Goal: Task Accomplishment & Management: Manage account settings

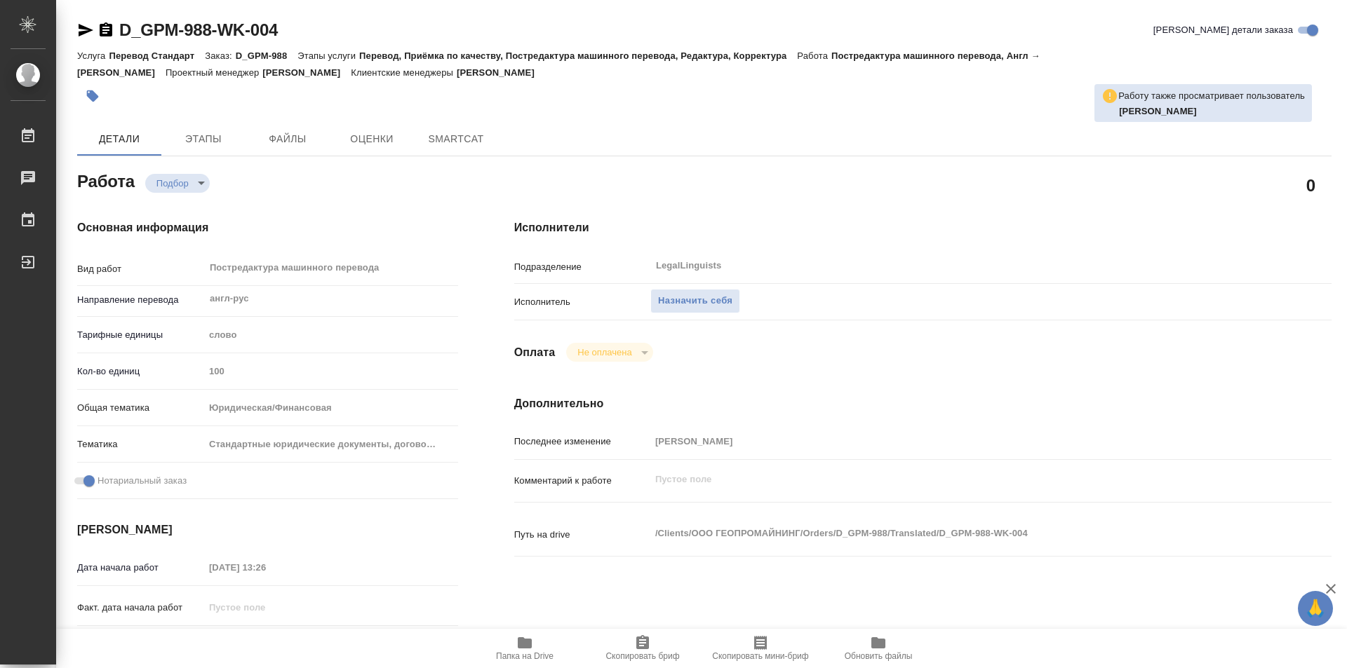
type textarea "x"
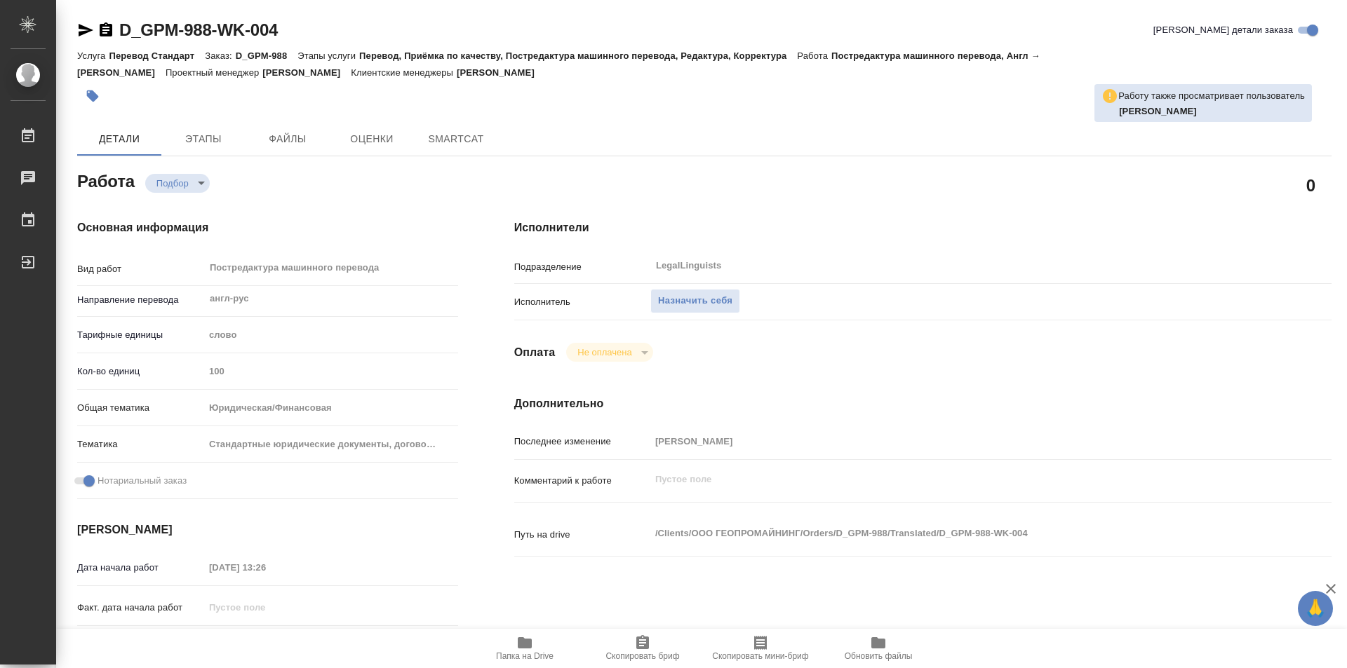
type textarea "x"
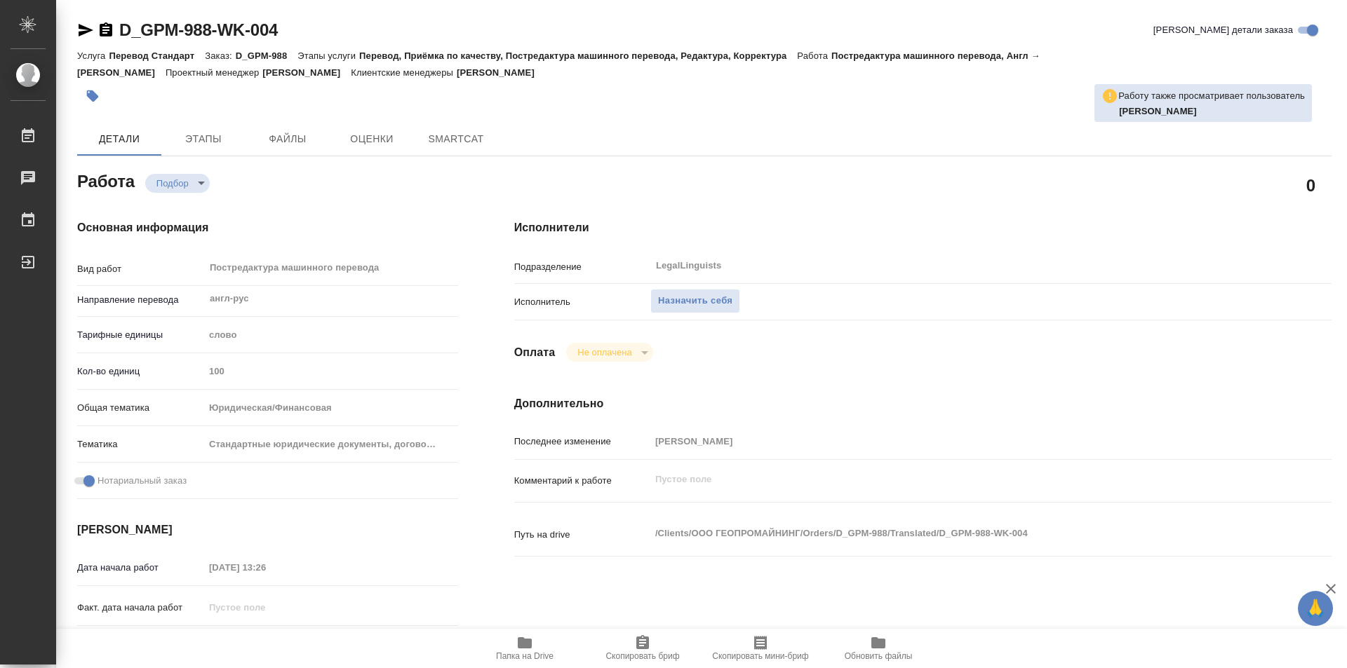
type textarea "x"
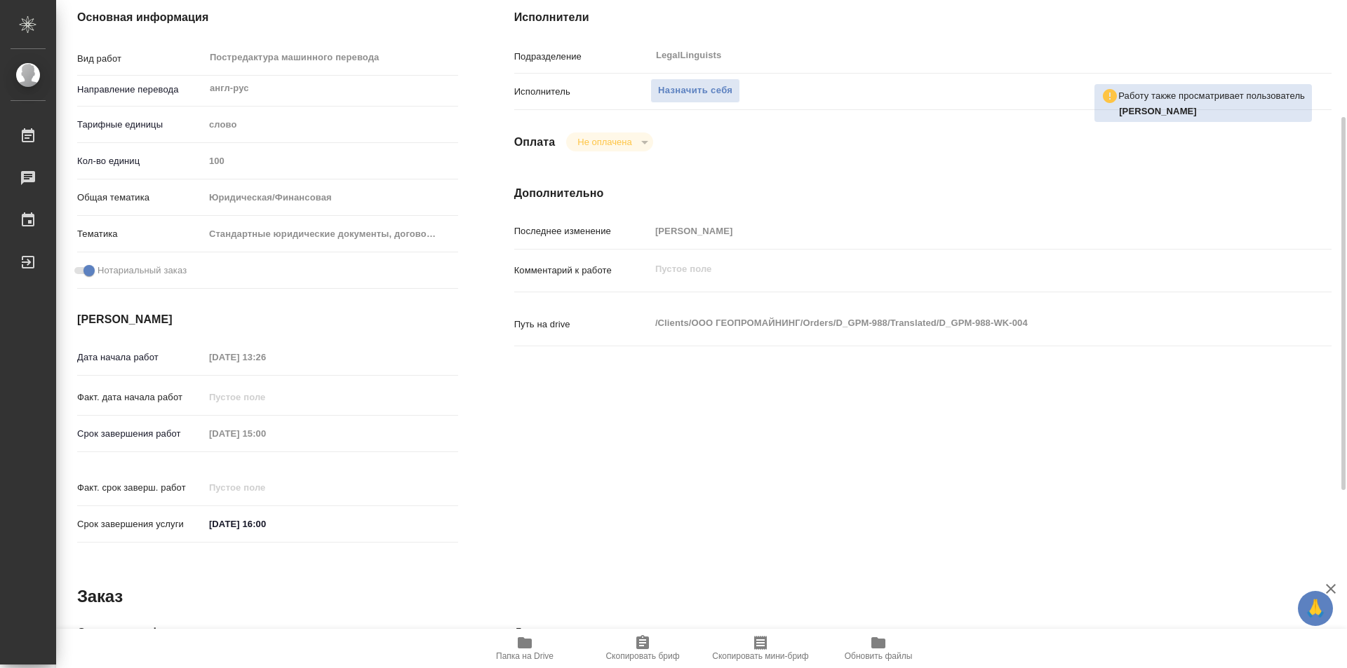
type textarea "x"
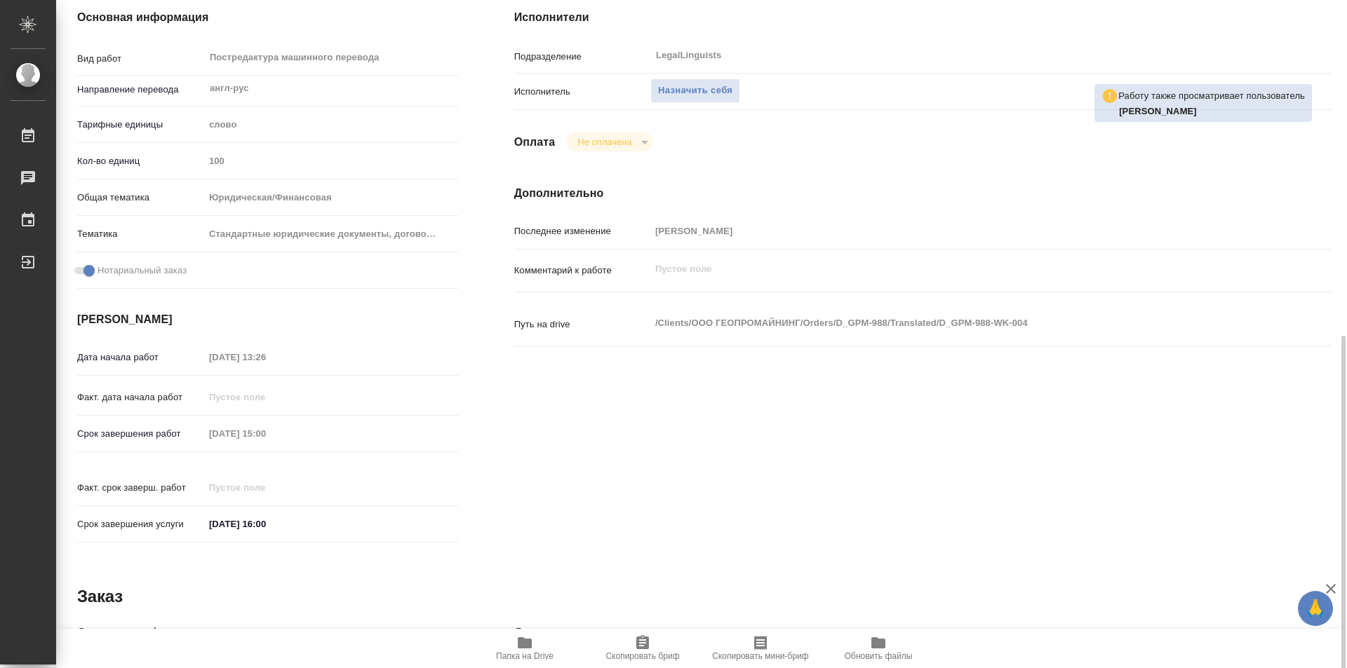
scroll to position [421, 0]
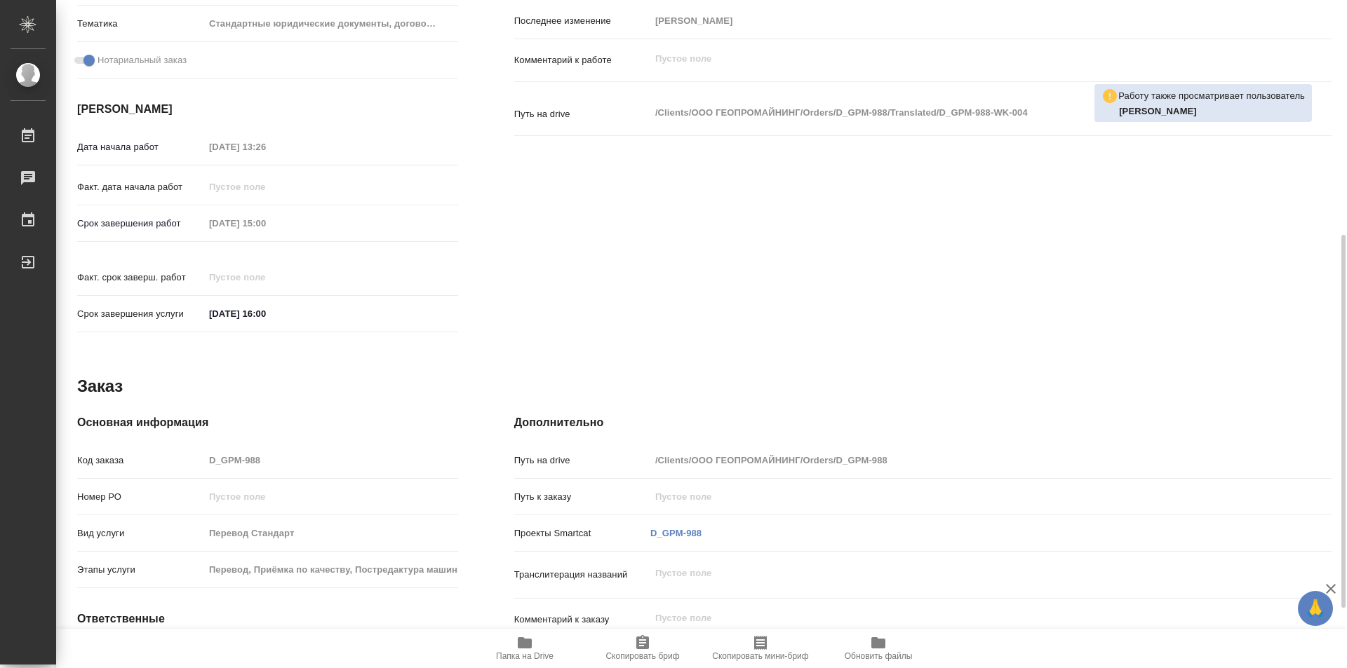
type textarea "x"
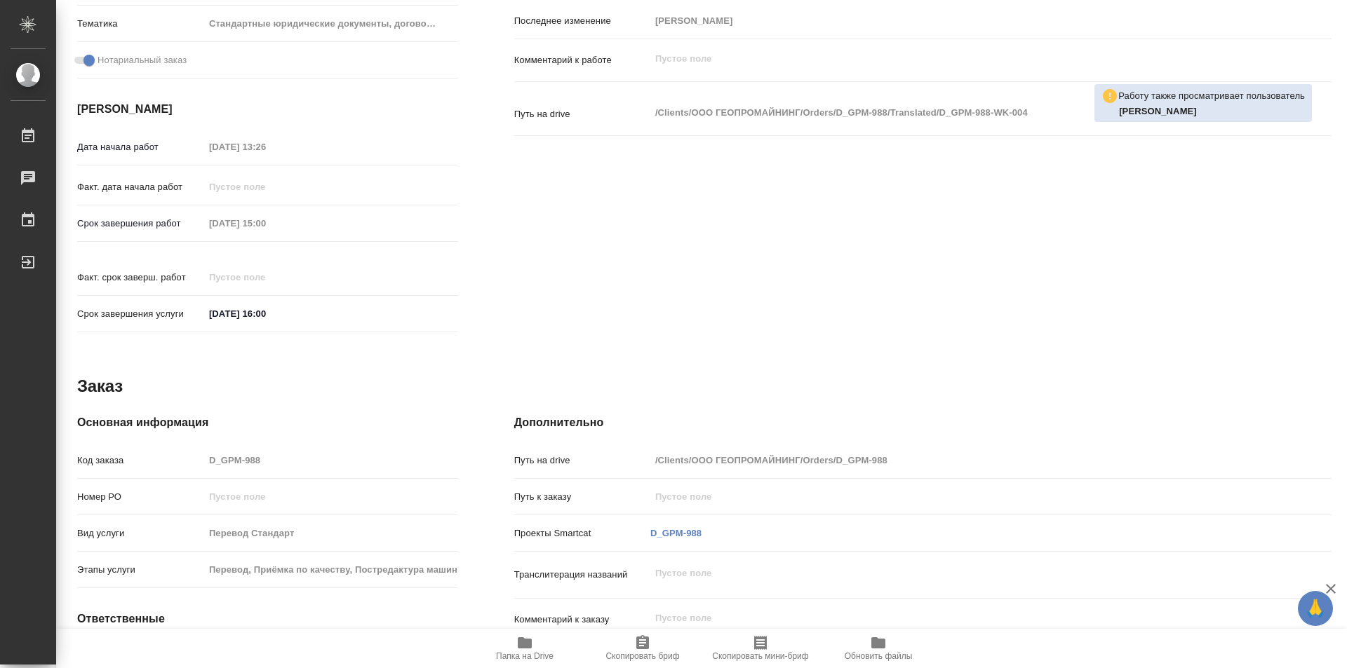
scroll to position [528, 0]
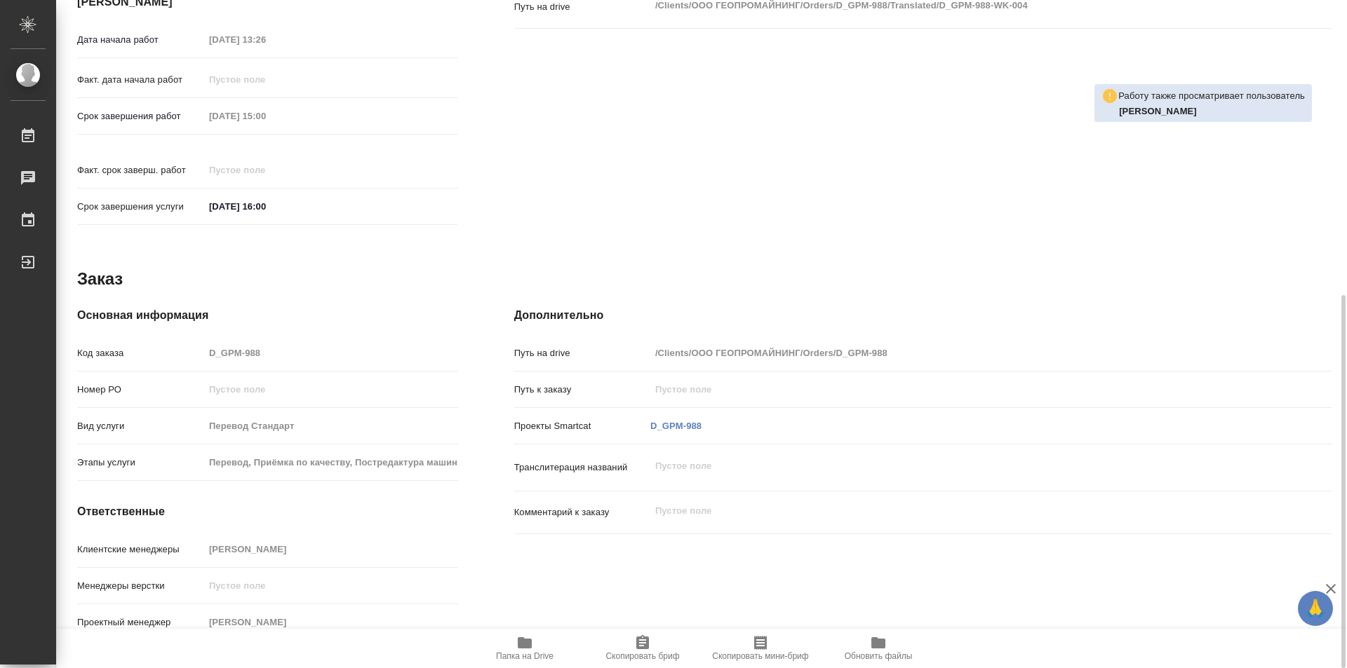
click at [516, 645] on icon "button" at bounding box center [524, 643] width 17 height 17
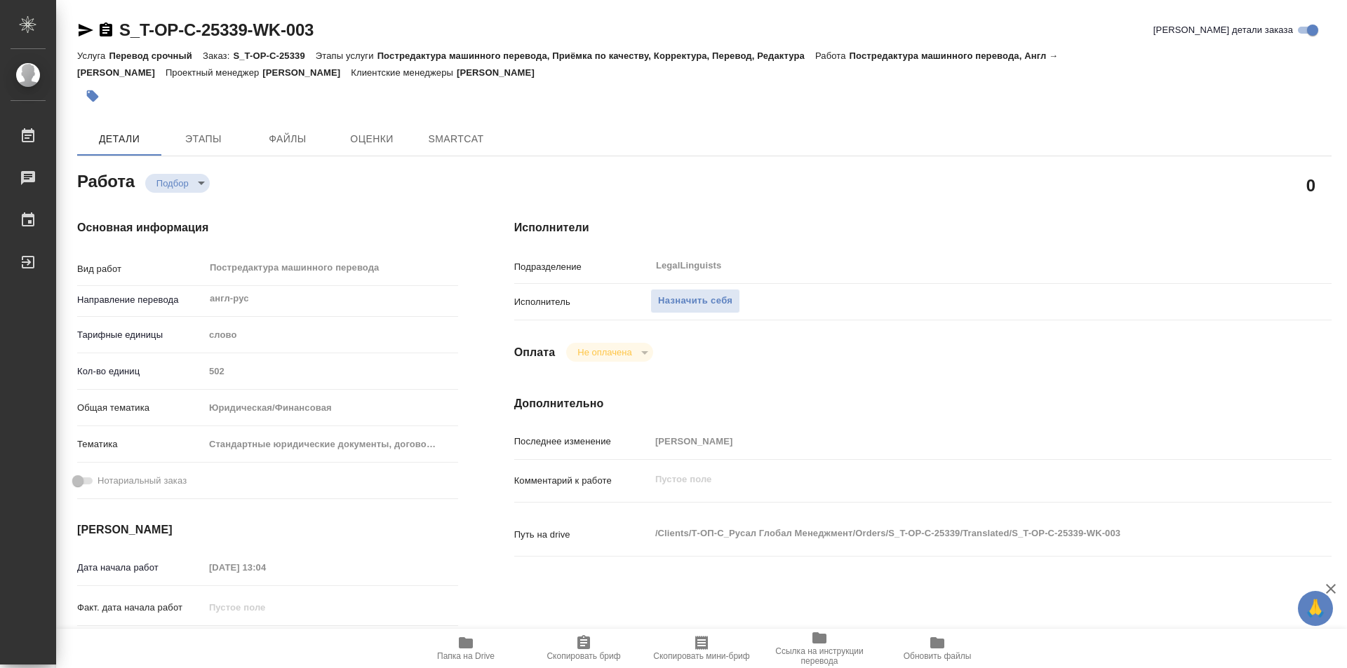
type textarea "x"
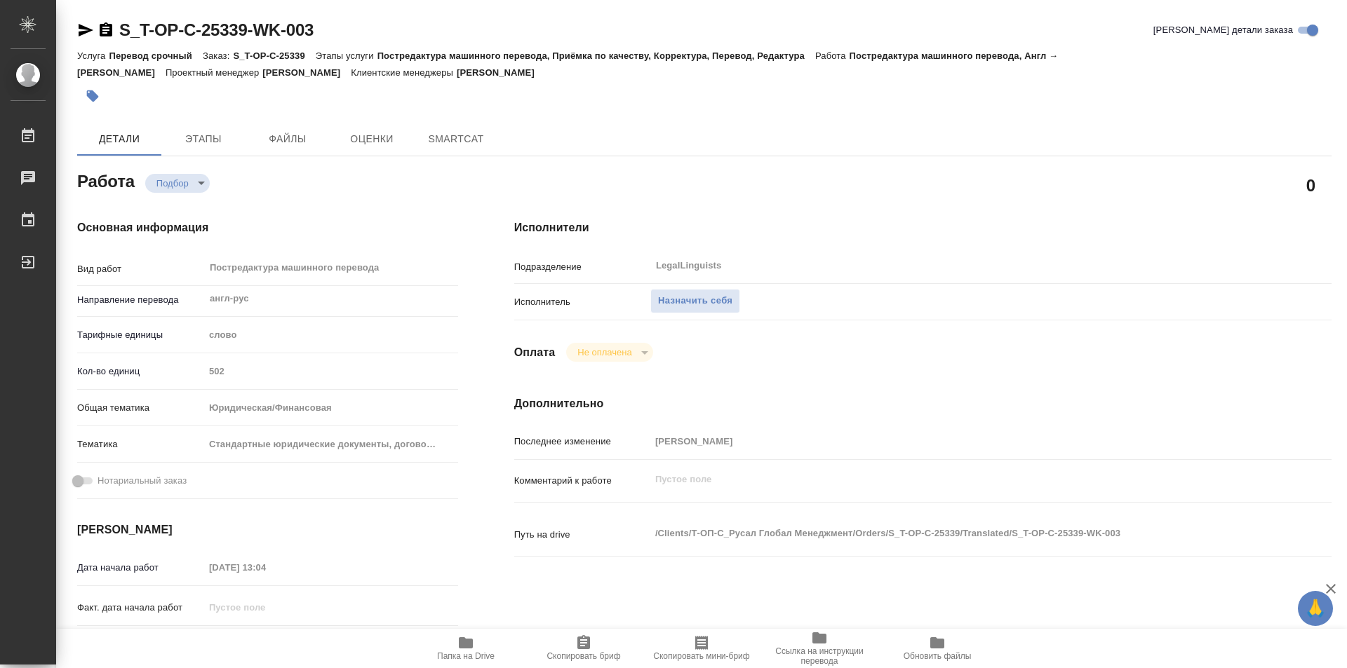
type textarea "x"
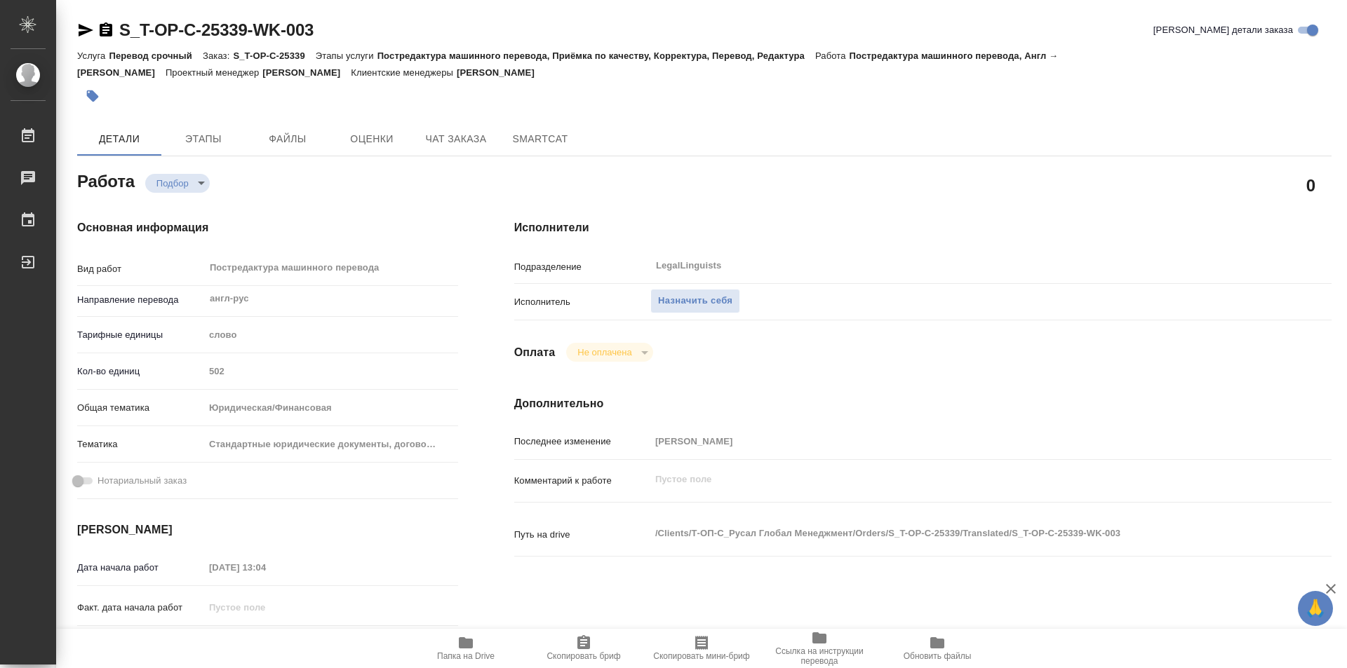
type textarea "x"
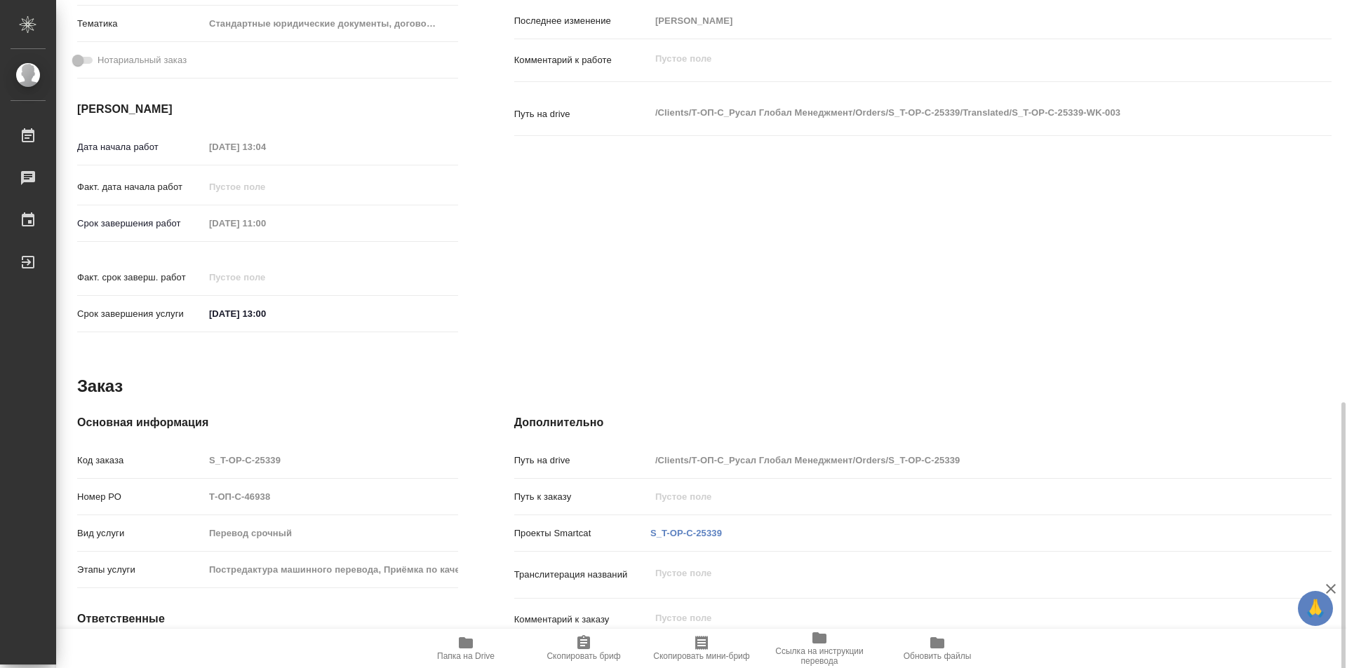
scroll to position [528, 0]
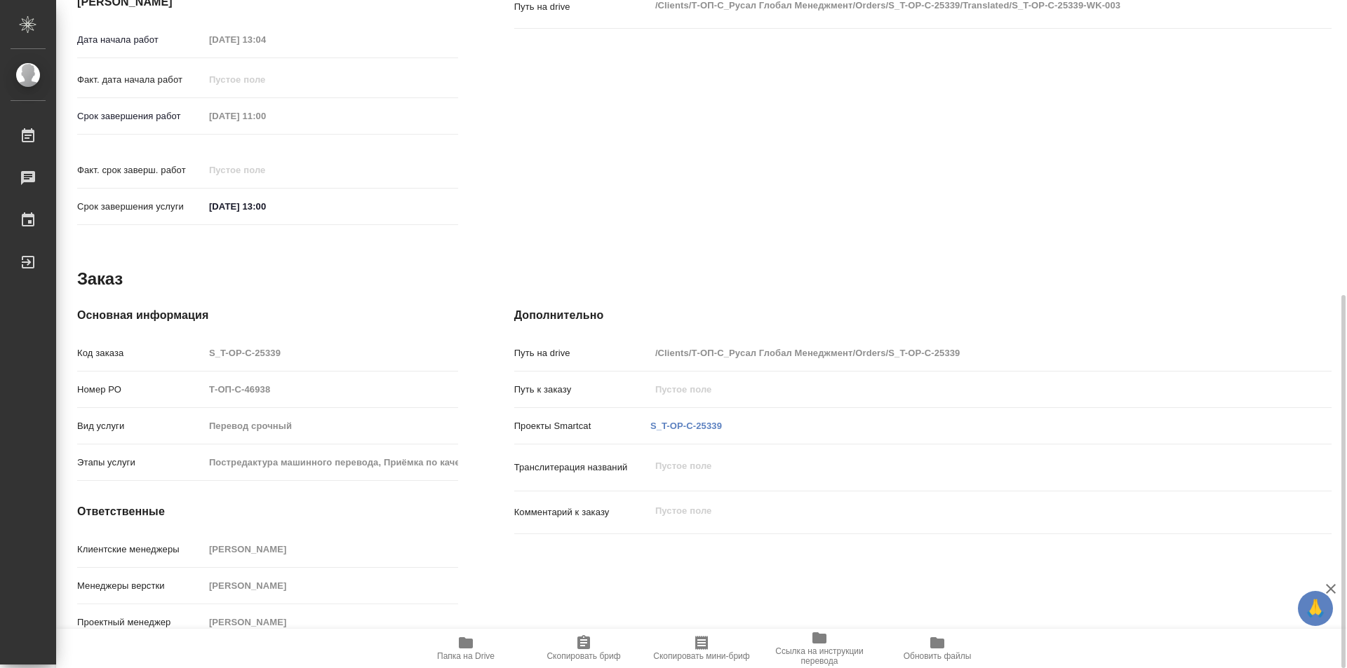
type textarea "x"
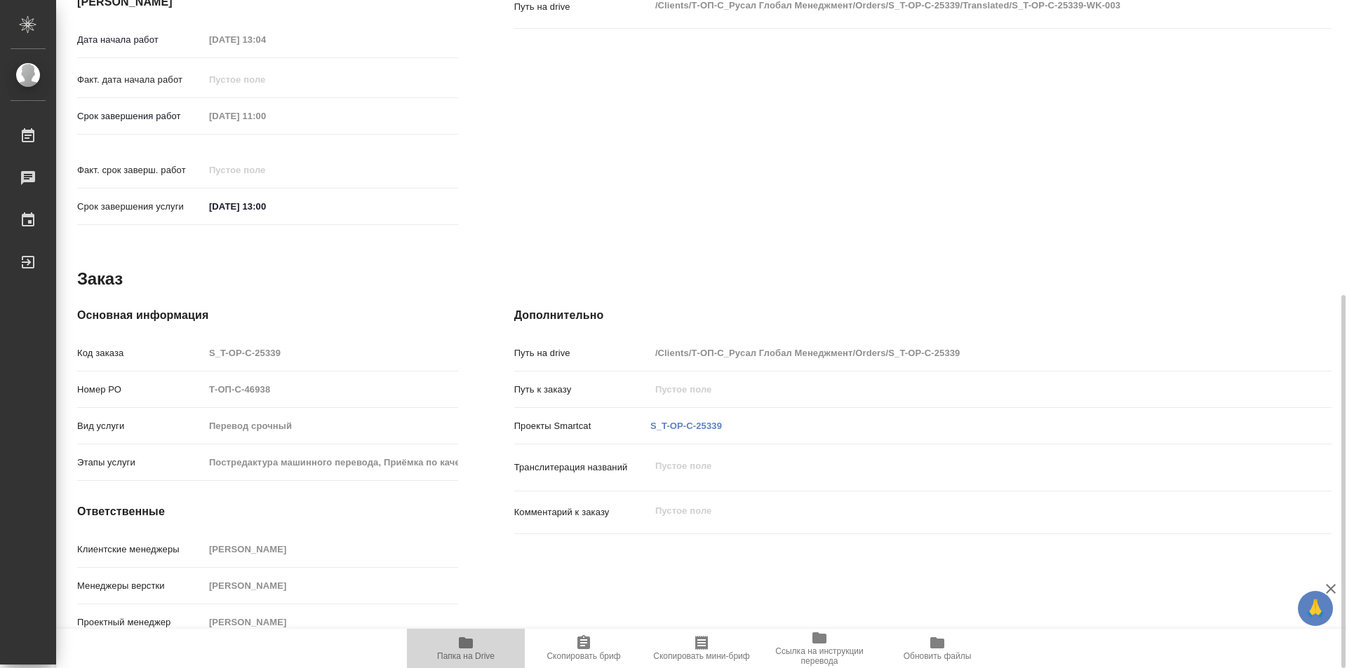
click at [471, 651] on icon "button" at bounding box center [465, 643] width 17 height 17
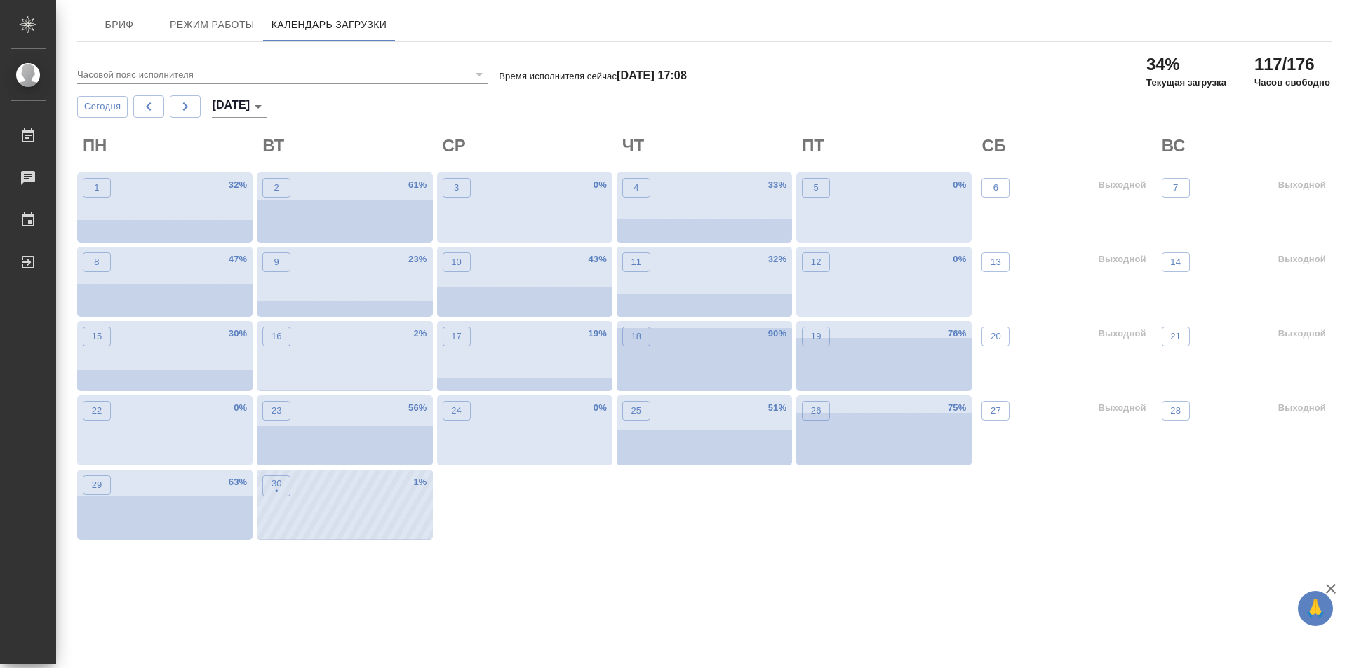
click at [270, 509] on div "30 •" at bounding box center [276, 508] width 28 height 65
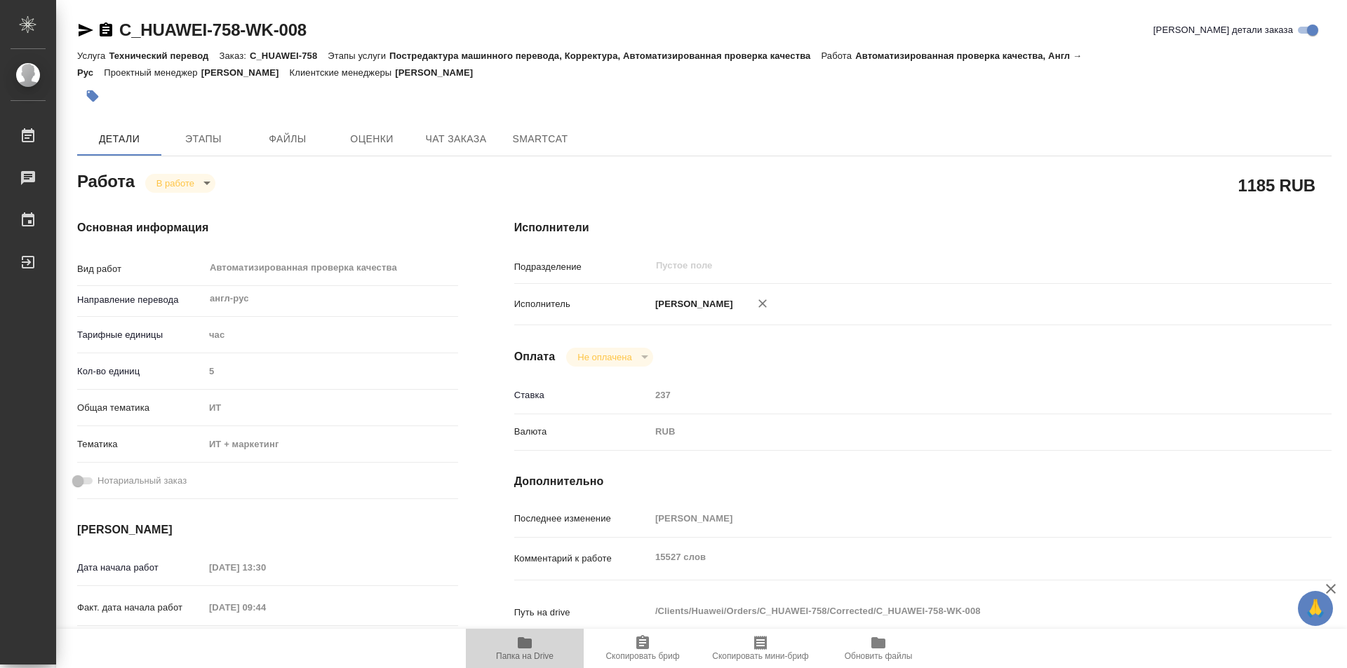
click at [524, 641] on icon "button" at bounding box center [525, 643] width 14 height 11
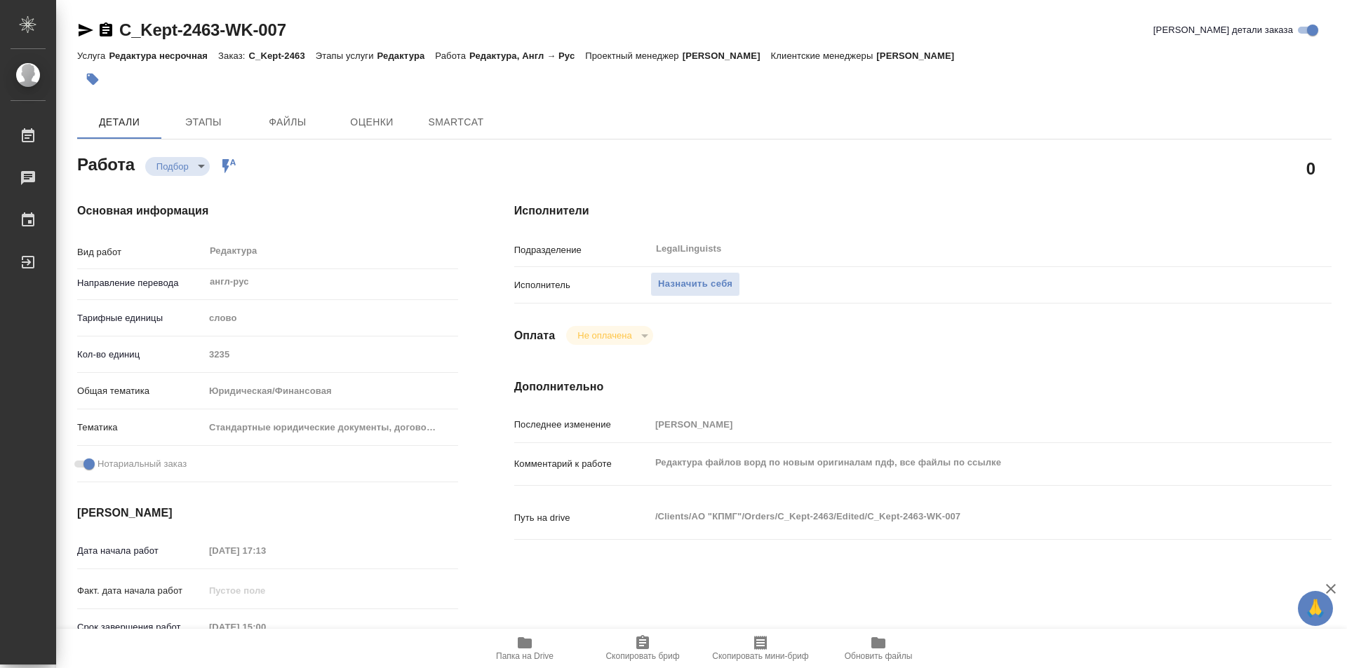
type textarea "x"
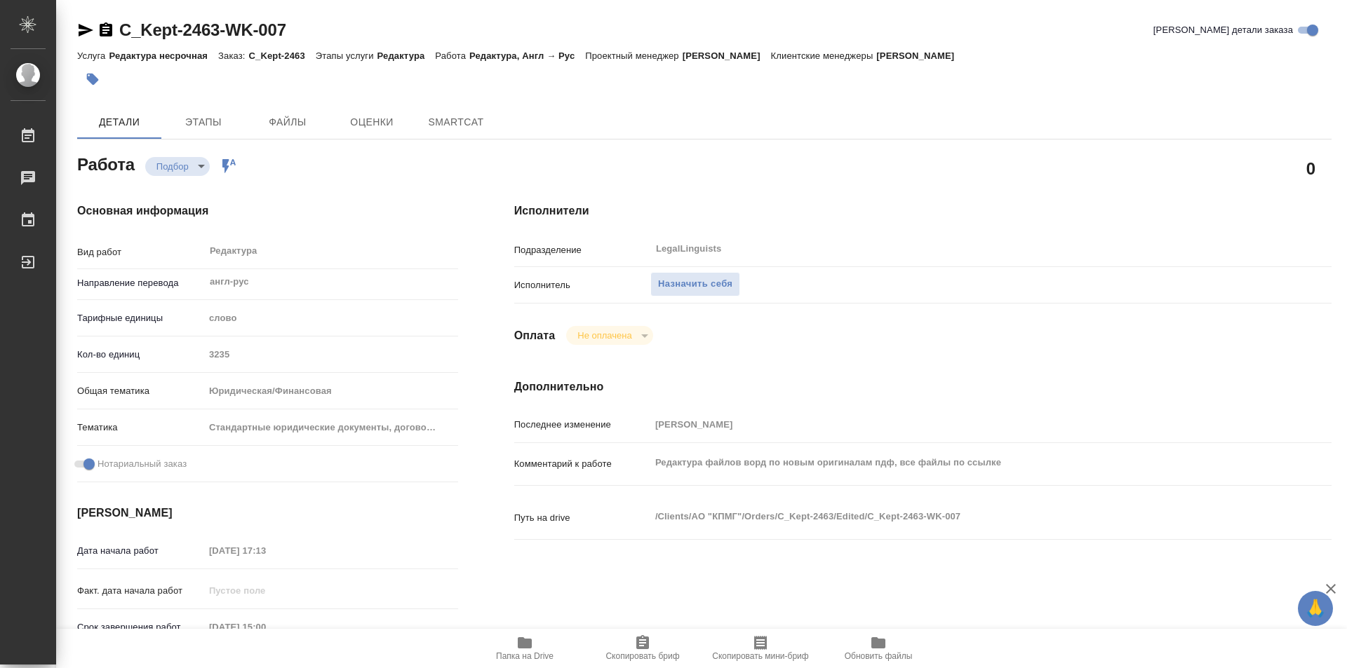
type textarea "x"
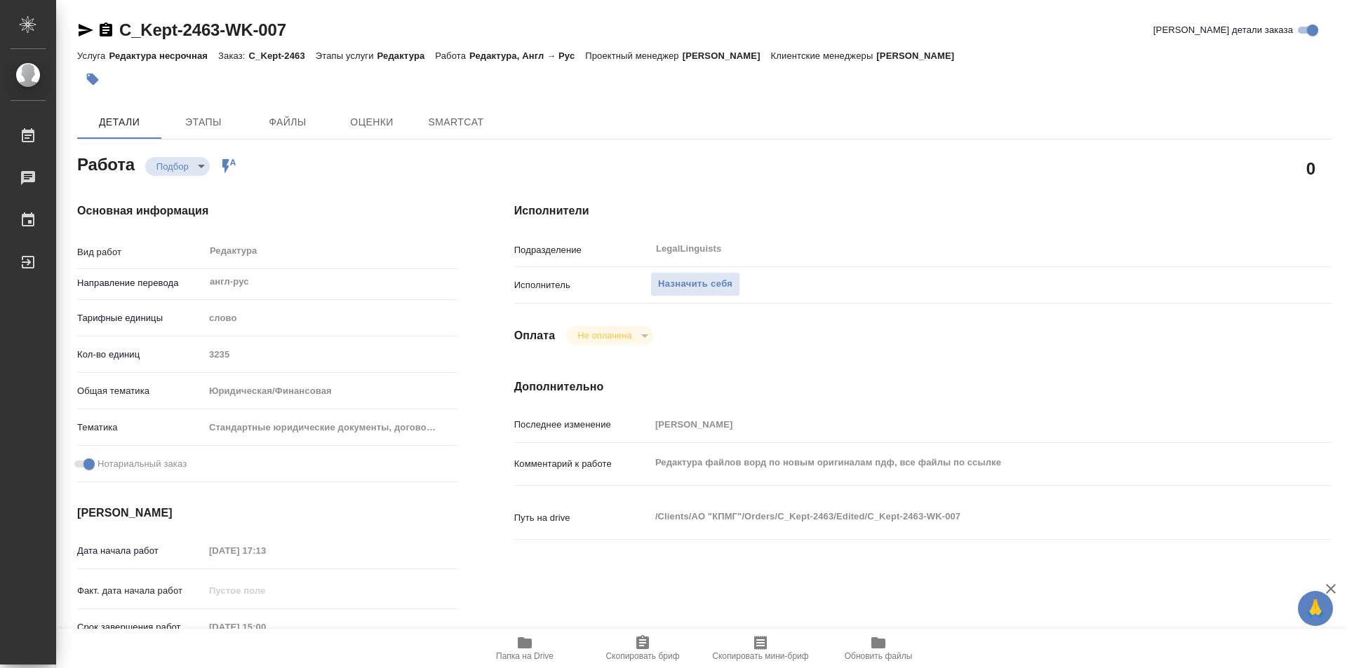
type textarea "x"
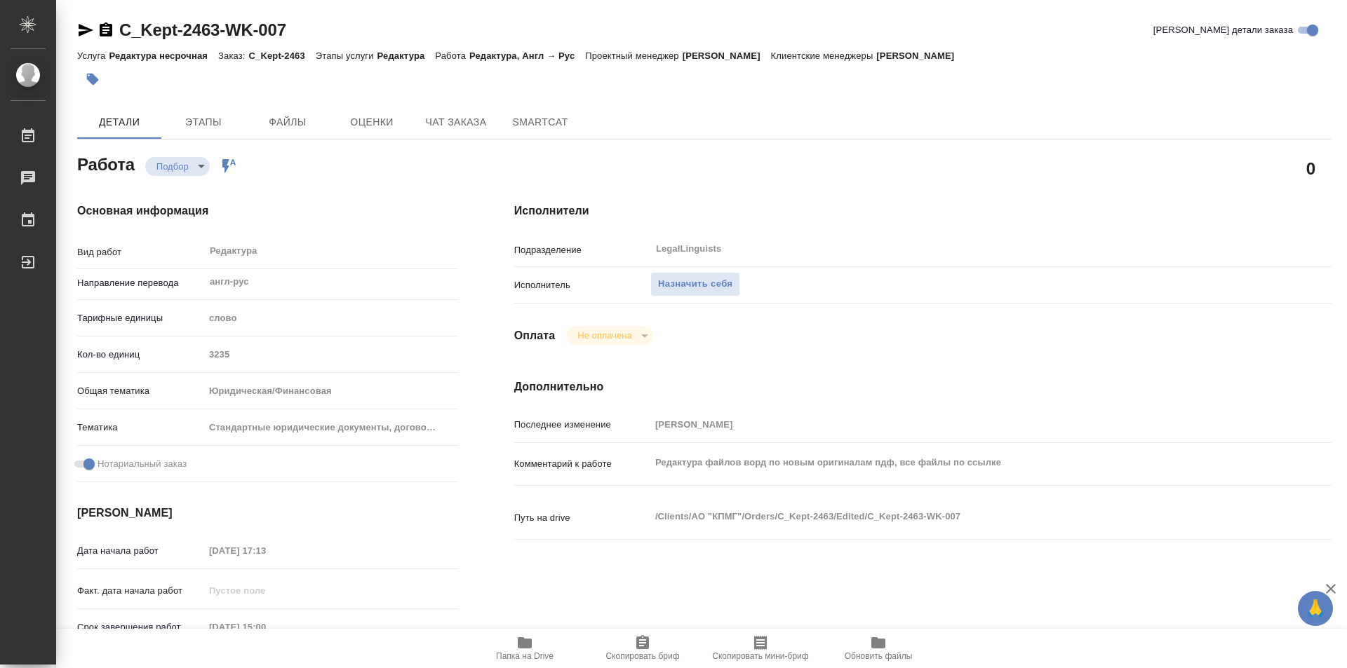
type textarea "x"
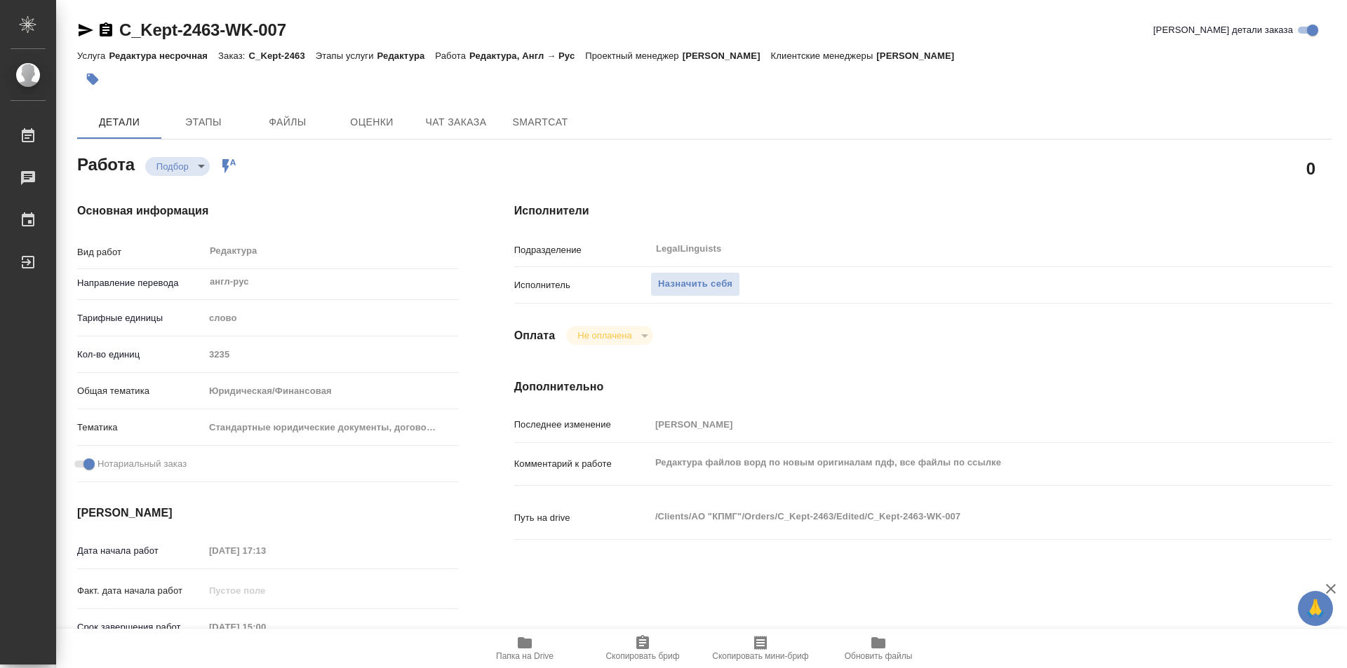
type textarea "x"
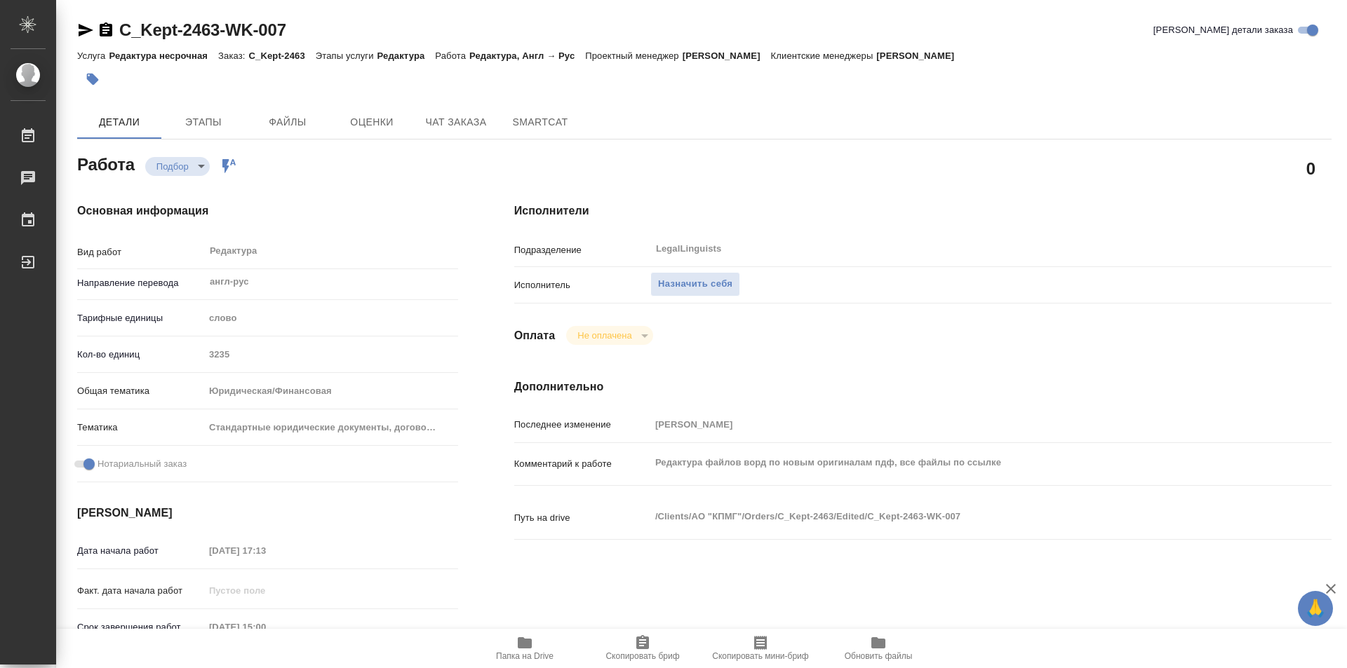
type textarea "x"
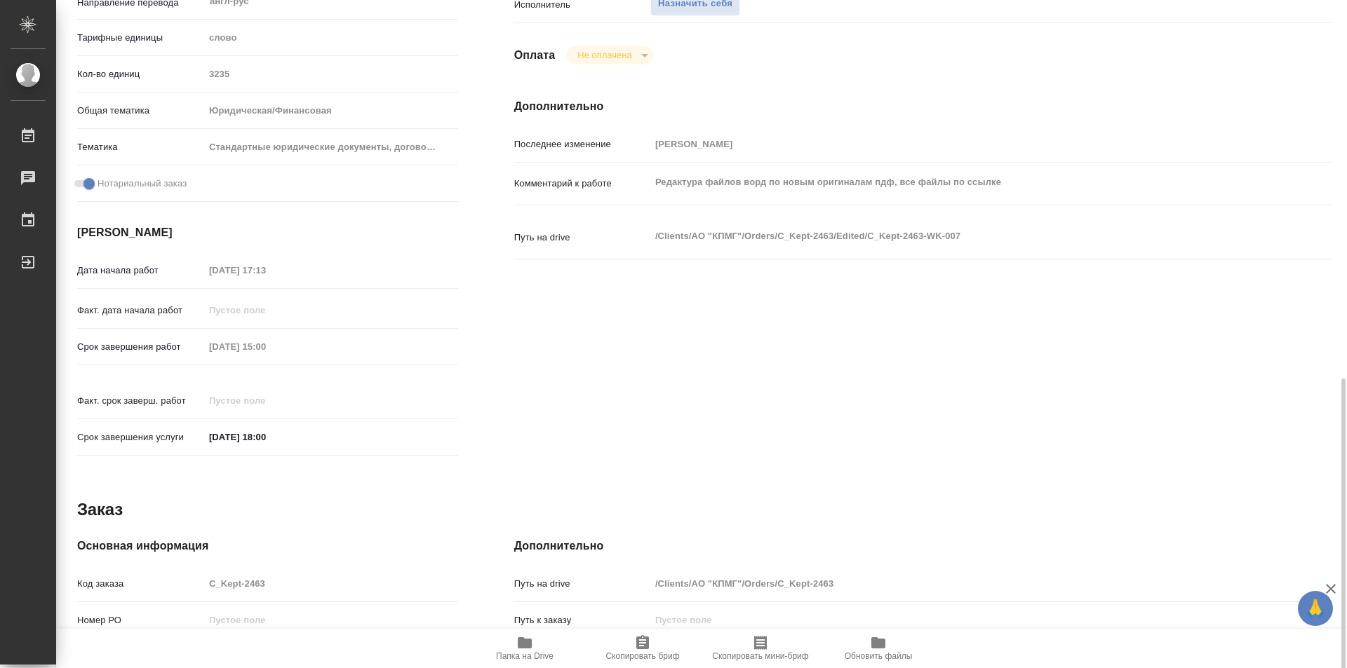
scroll to position [491, 0]
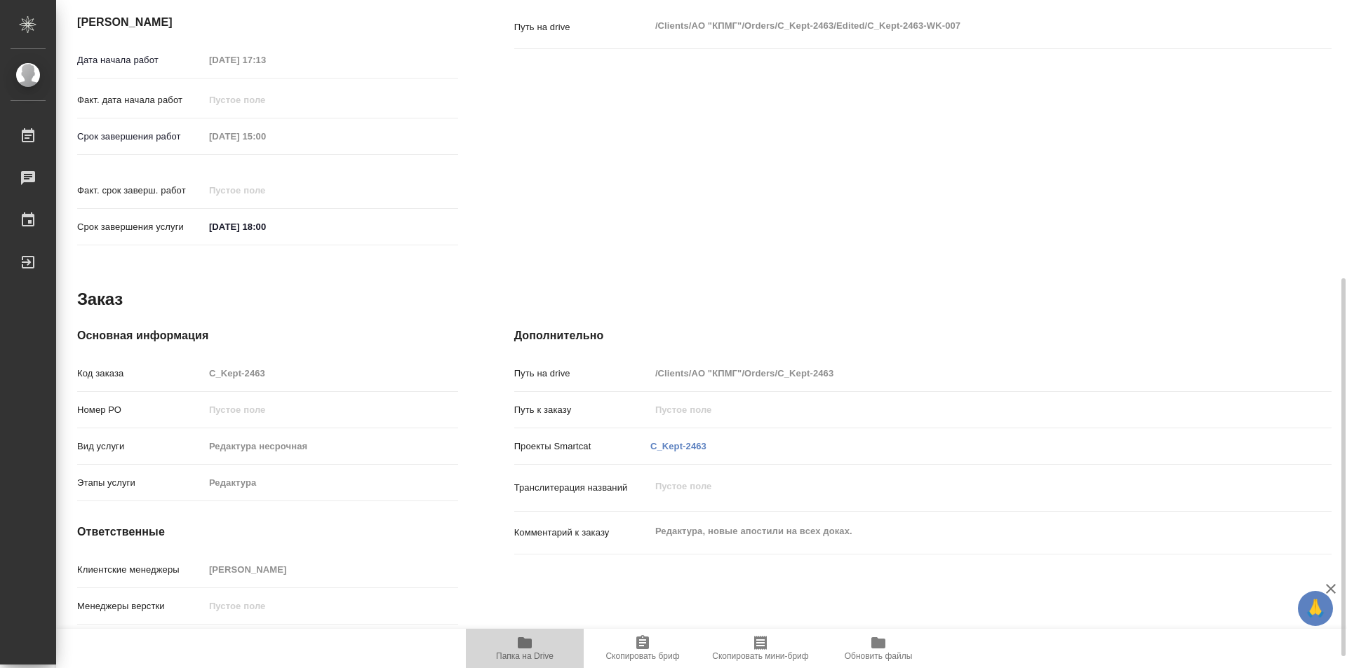
click at [522, 647] on icon "button" at bounding box center [525, 643] width 14 height 11
drag, startPoint x: 1101, startPoint y: 104, endPoint x: 1079, endPoint y: 112, distance: 23.1
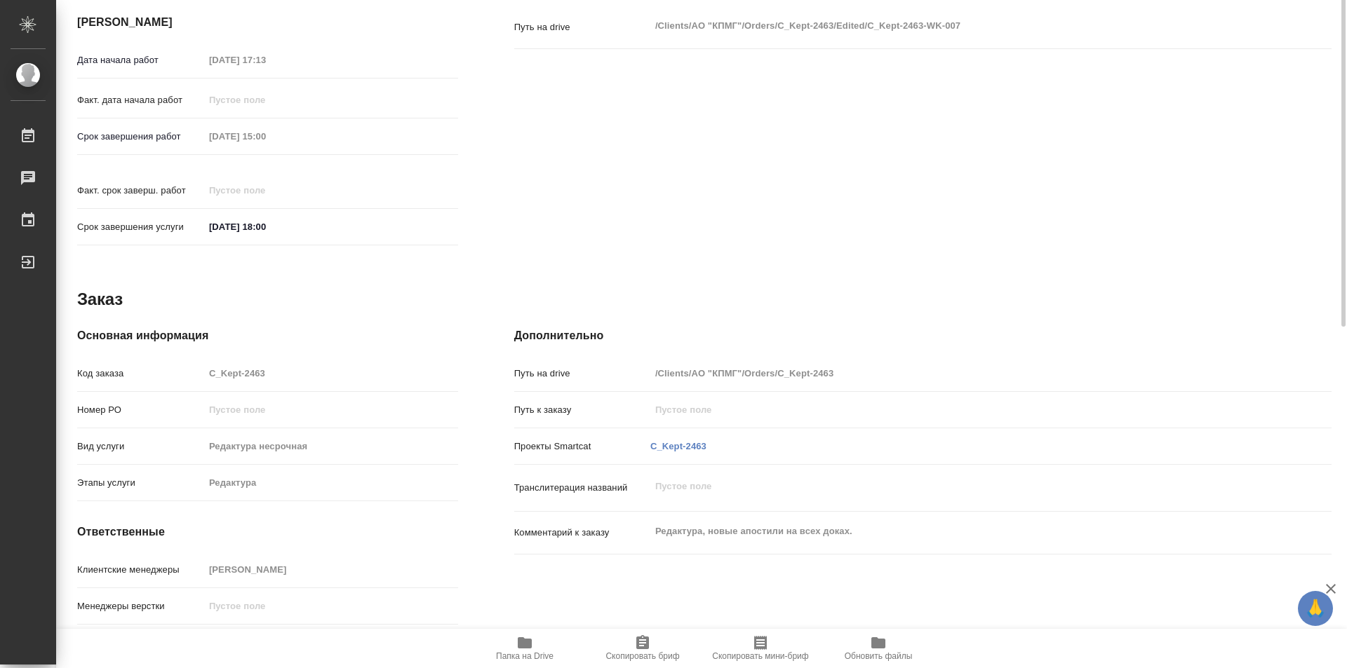
scroll to position [210, 0]
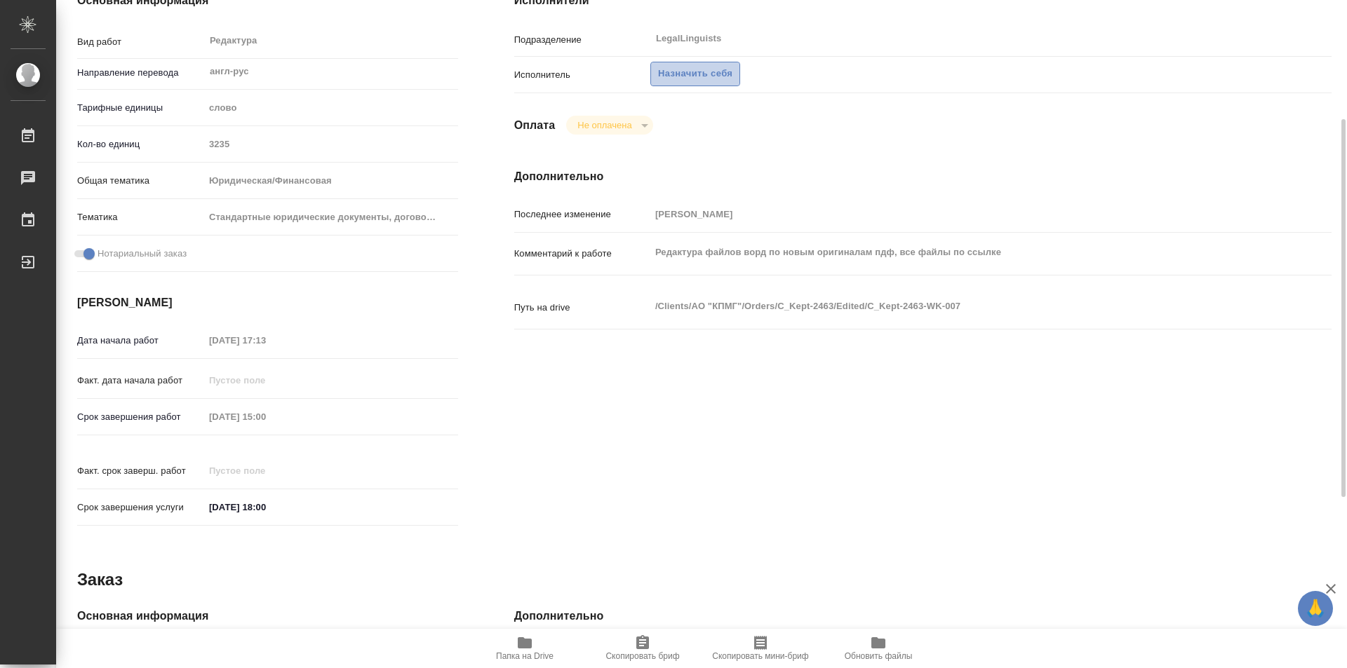
click at [708, 74] on span "Назначить себя" at bounding box center [695, 74] width 74 height 16
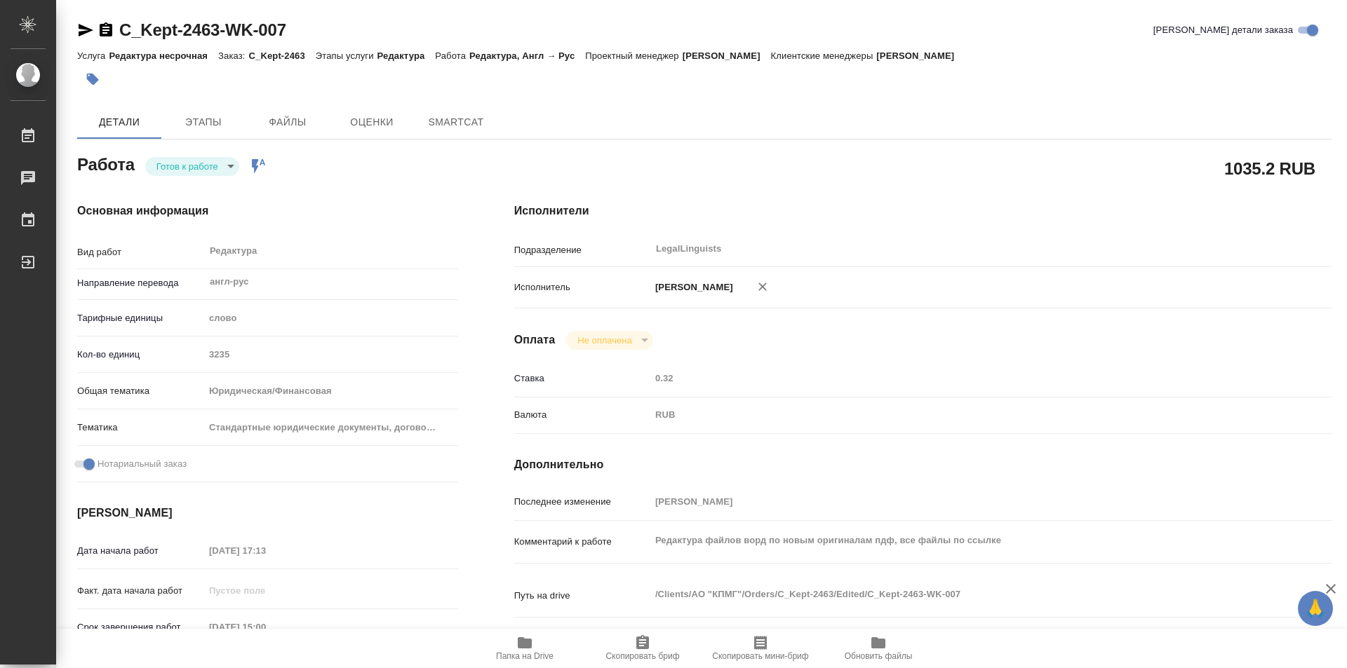
type textarea "x"
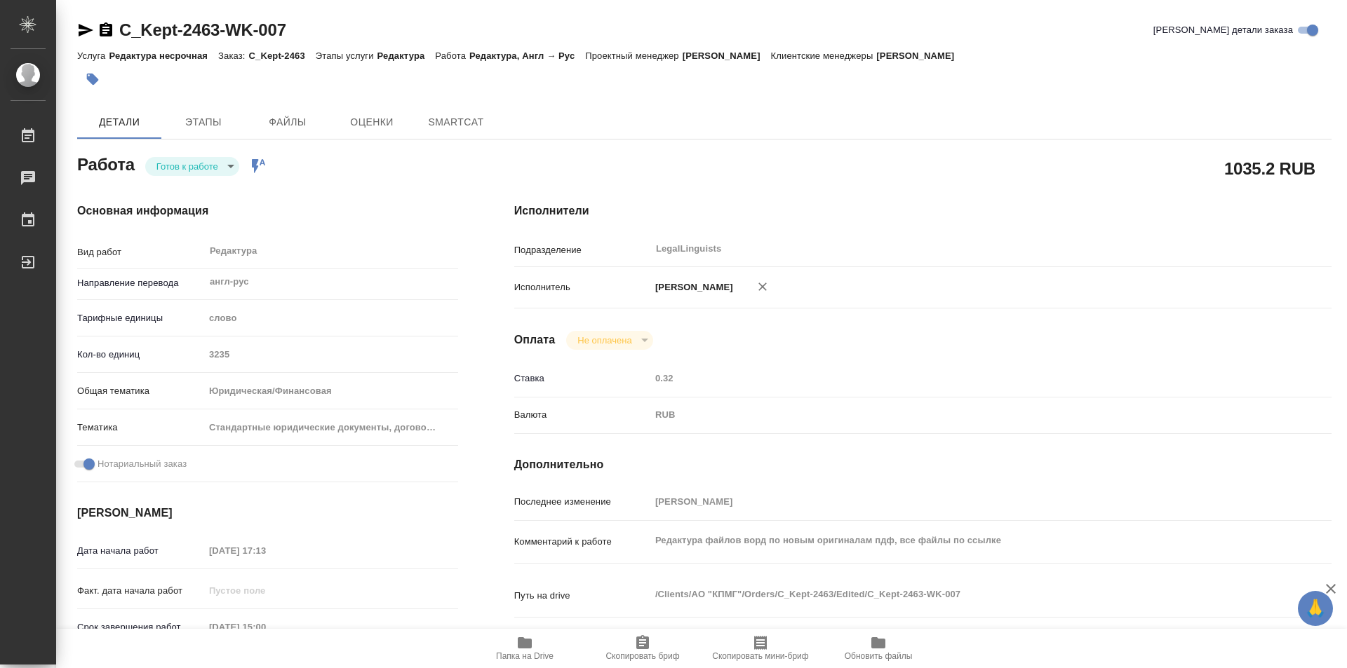
type textarea "x"
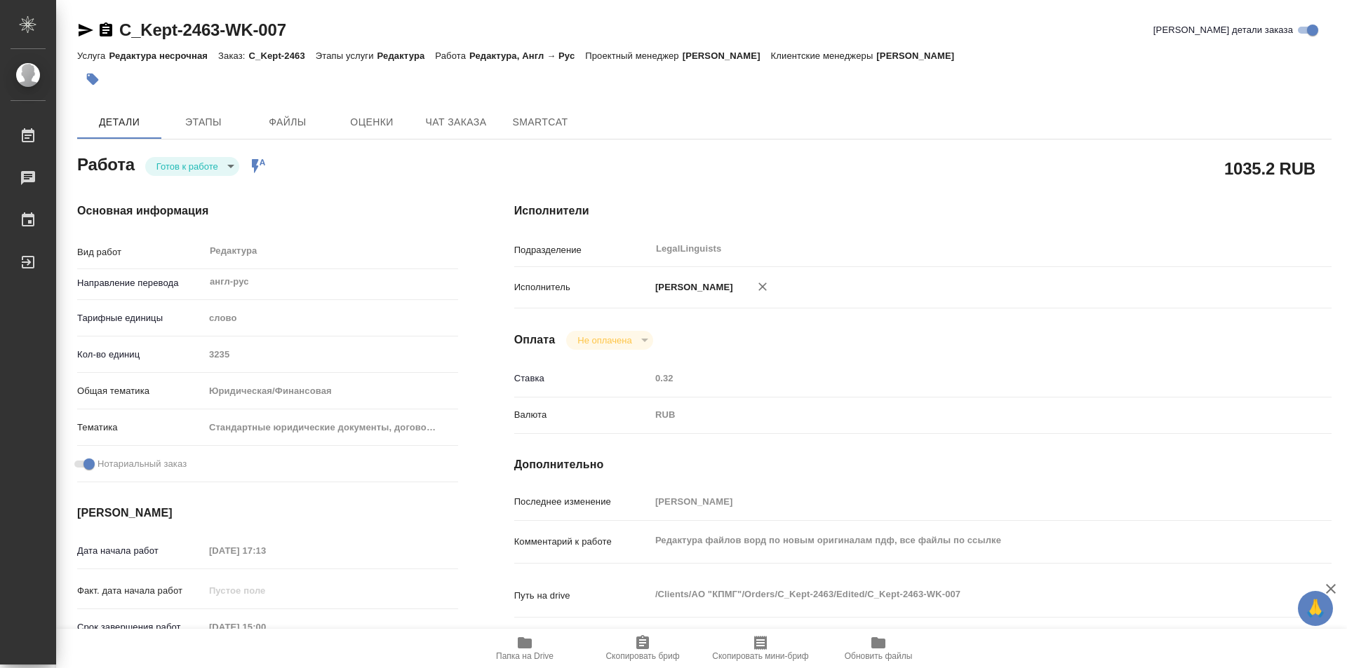
click at [227, 168] on body "🙏 .cls-1 fill:#fff; AWATERA Kozinets Larisa Работы Чаты График Выйти C_Kept-246…" at bounding box center [673, 334] width 1347 height 668
type textarea "x"
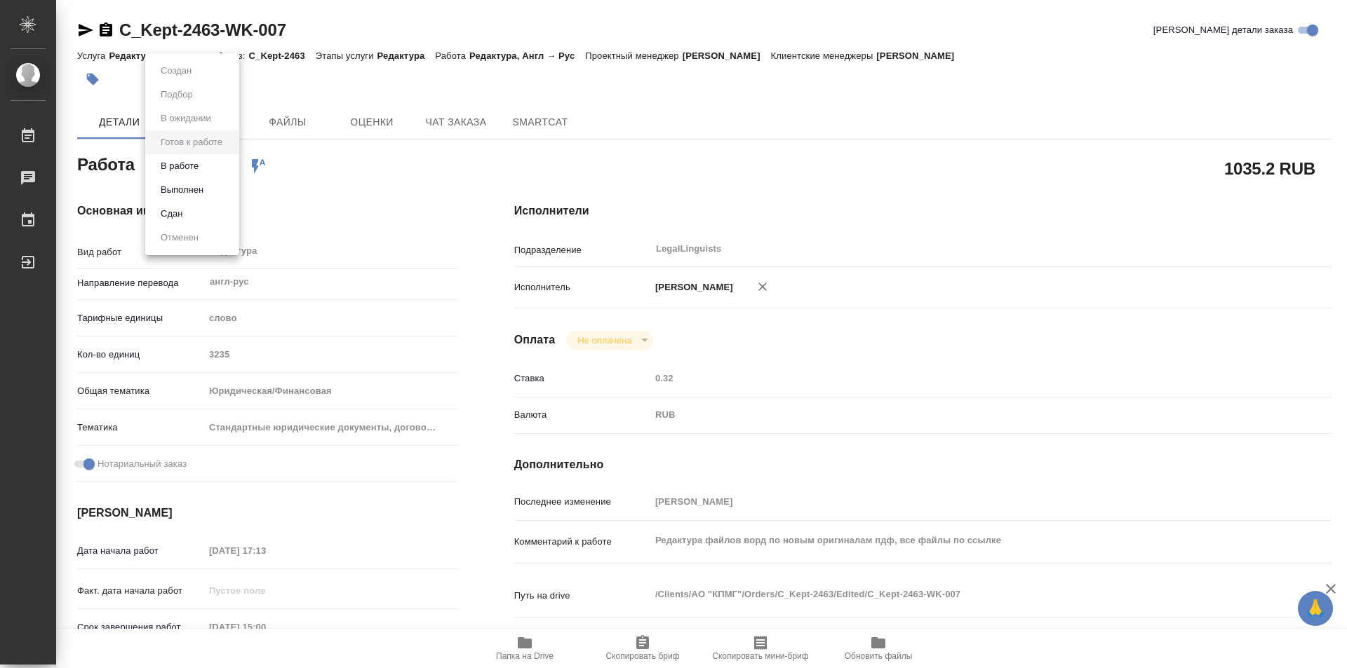
type textarea "x"
click at [180, 161] on button "В работе" at bounding box center [179, 166] width 46 height 15
type textarea "x"
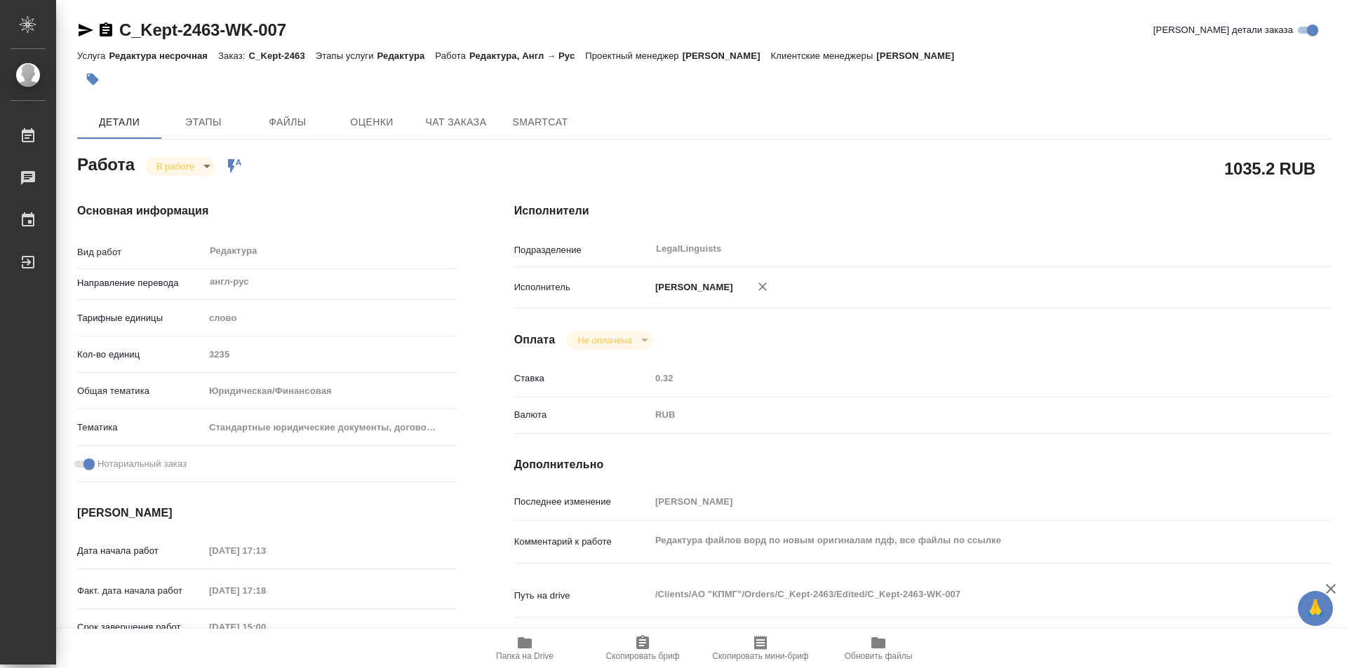
type textarea "x"
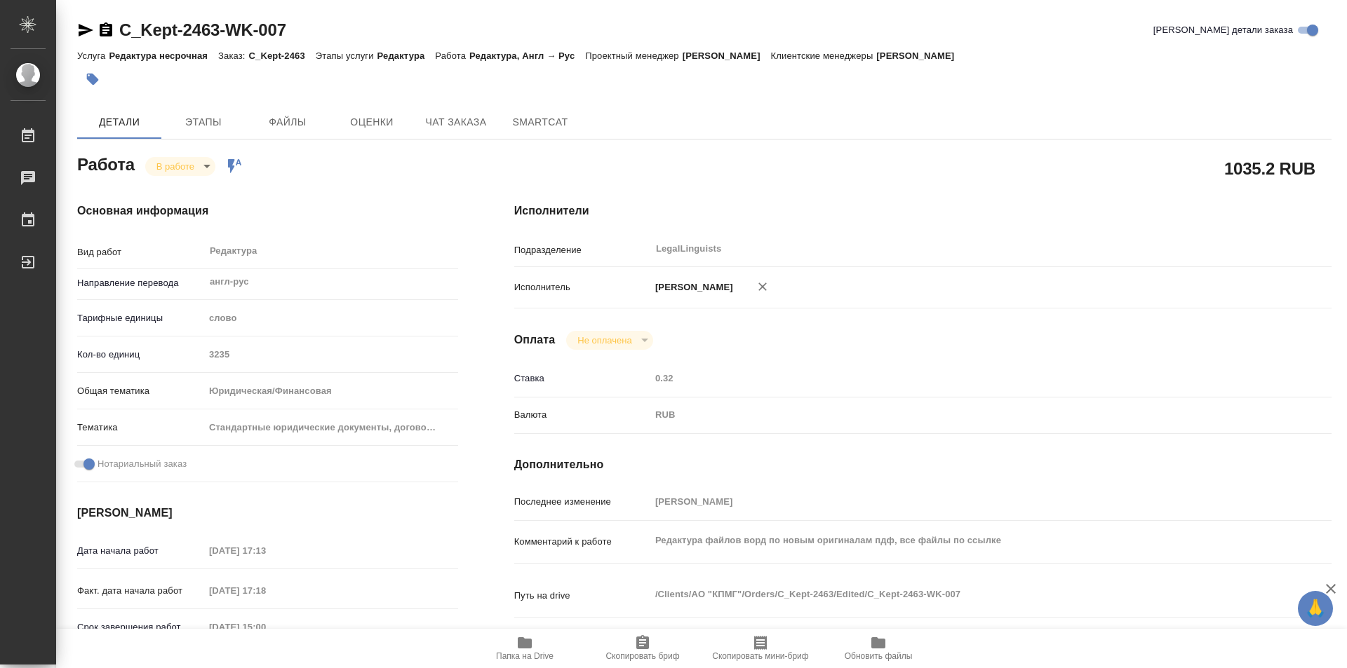
type textarea "x"
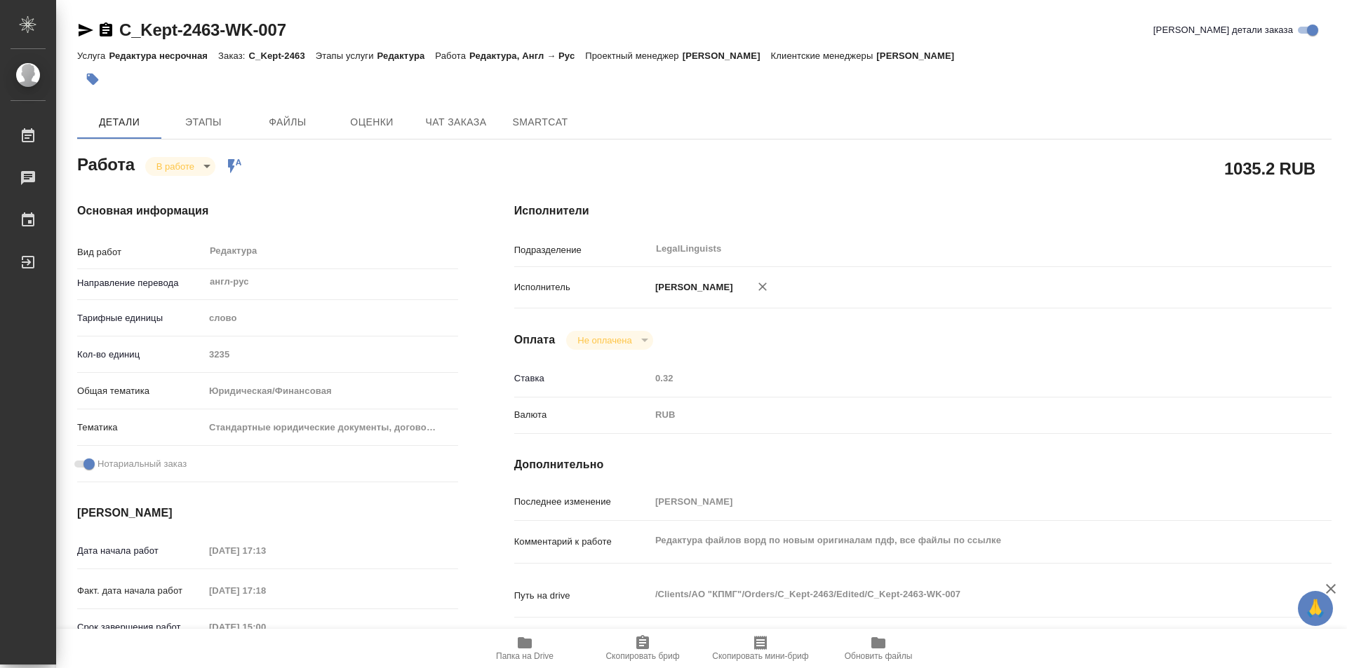
type textarea "x"
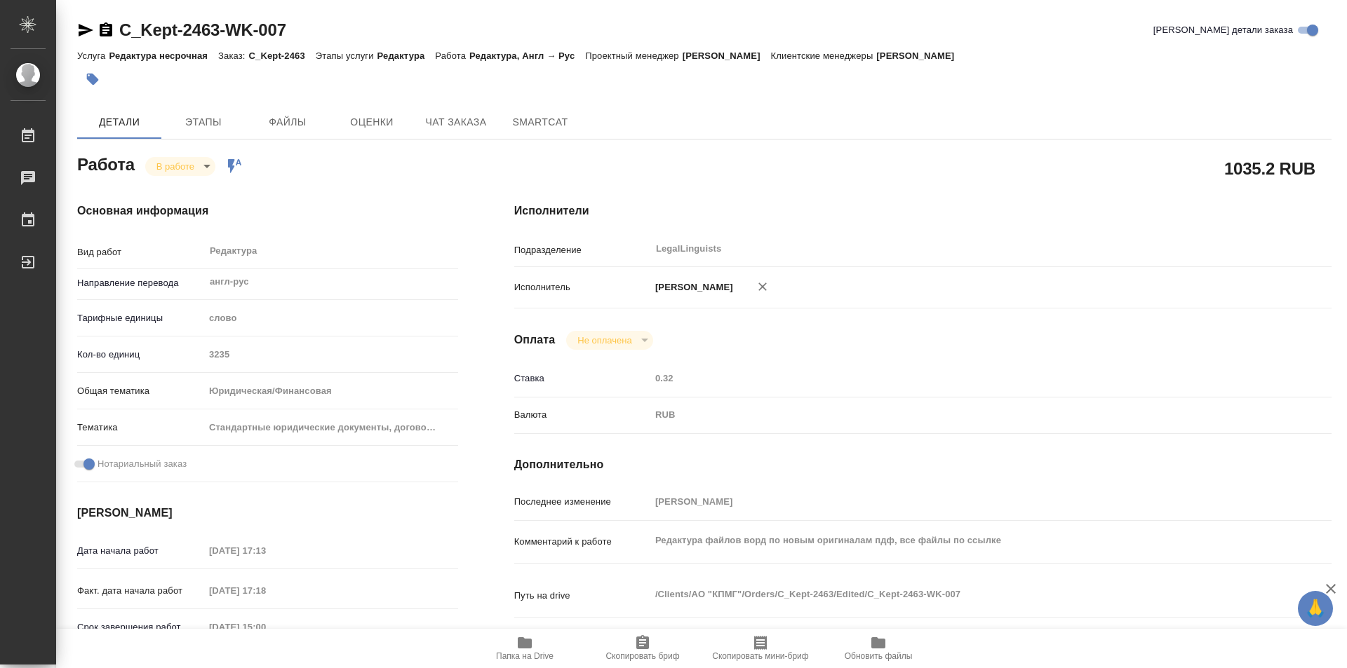
type textarea "x"
